Goal: Information Seeking & Learning: Learn about a topic

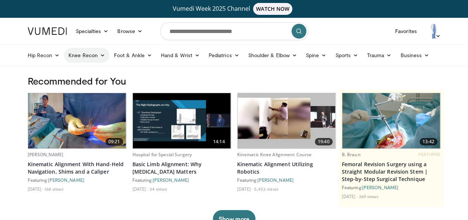
click at [86, 58] on link "Knee Recon" at bounding box center [87, 55] width 46 height 15
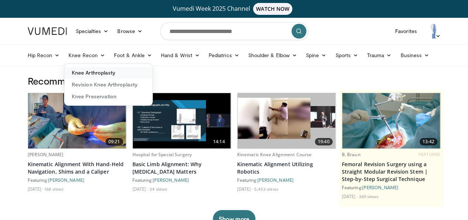
click at [88, 72] on link "Knee Arthroplasty" at bounding box center [108, 73] width 88 height 12
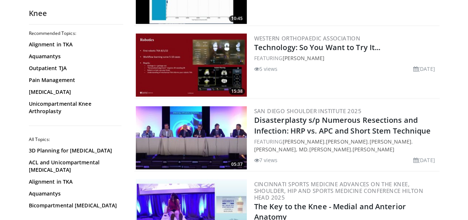
scroll to position [768, 0]
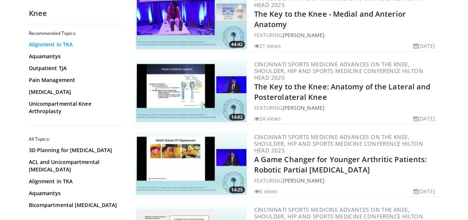
click at [44, 47] on link "Alignment in TKA" at bounding box center [74, 44] width 91 height 7
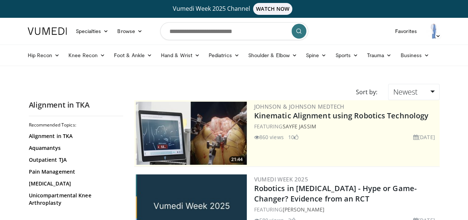
scroll to position [192, 0]
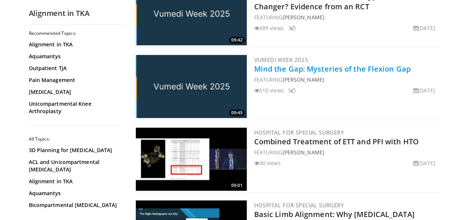
click at [275, 71] on link "Mind the Gap: Mysteries of the Flexion Gap" at bounding box center [332, 69] width 157 height 10
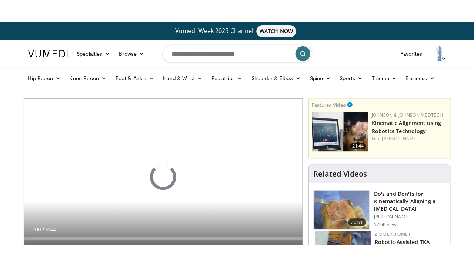
scroll to position [192, 0]
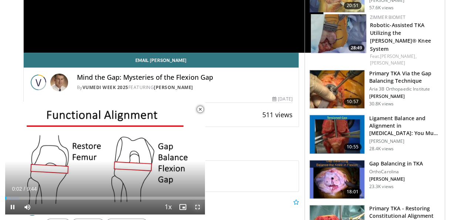
click at [198, 208] on span "Video Player" at bounding box center [197, 206] width 15 height 15
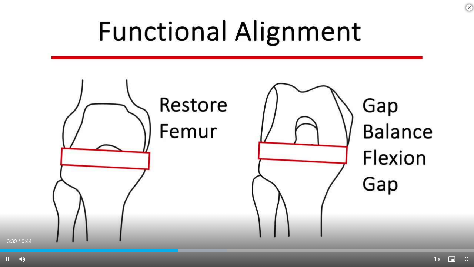
click at [468, 4] on span "Video Player" at bounding box center [469, 7] width 15 height 15
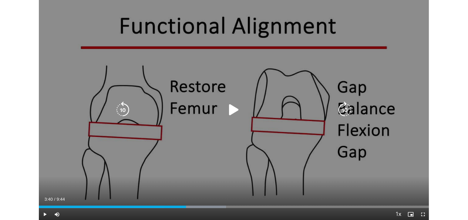
scroll to position [361, 0]
